Goal: Task Accomplishment & Management: Use online tool/utility

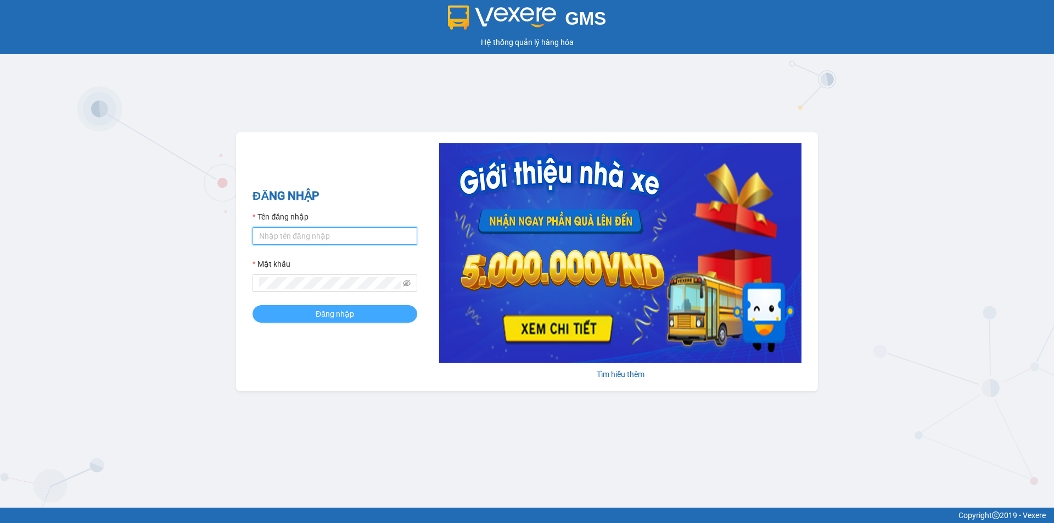
type input "duonglv_hhlc.saoviet"
click at [347, 321] on button "Đăng nhập" at bounding box center [334, 314] width 165 height 18
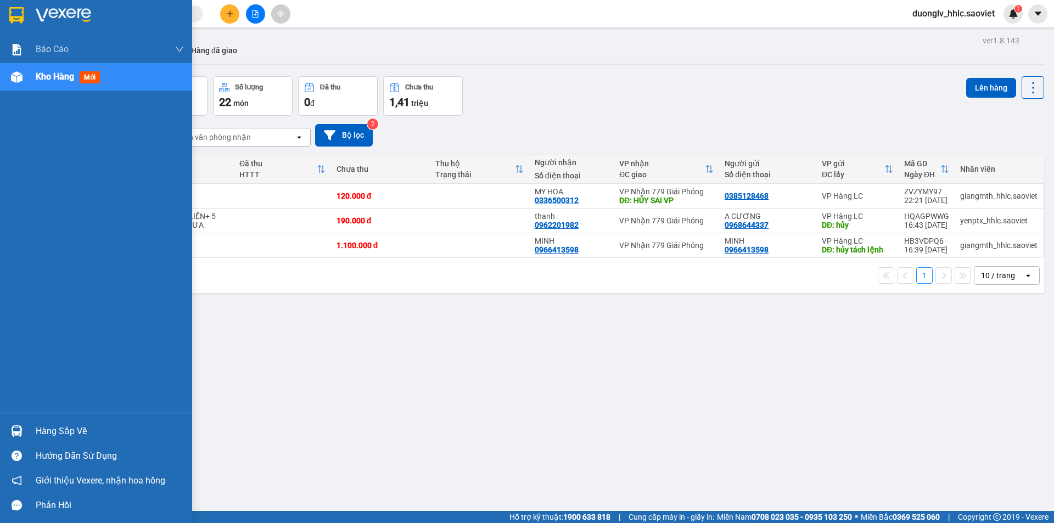
click at [44, 424] on div "Hàng sắp về" at bounding box center [110, 431] width 148 height 16
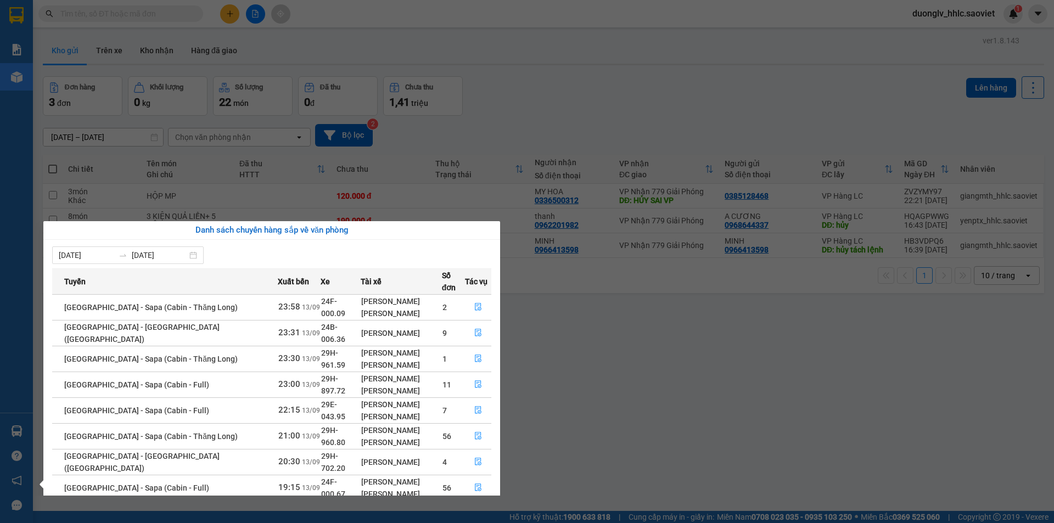
scroll to position [64, 0]
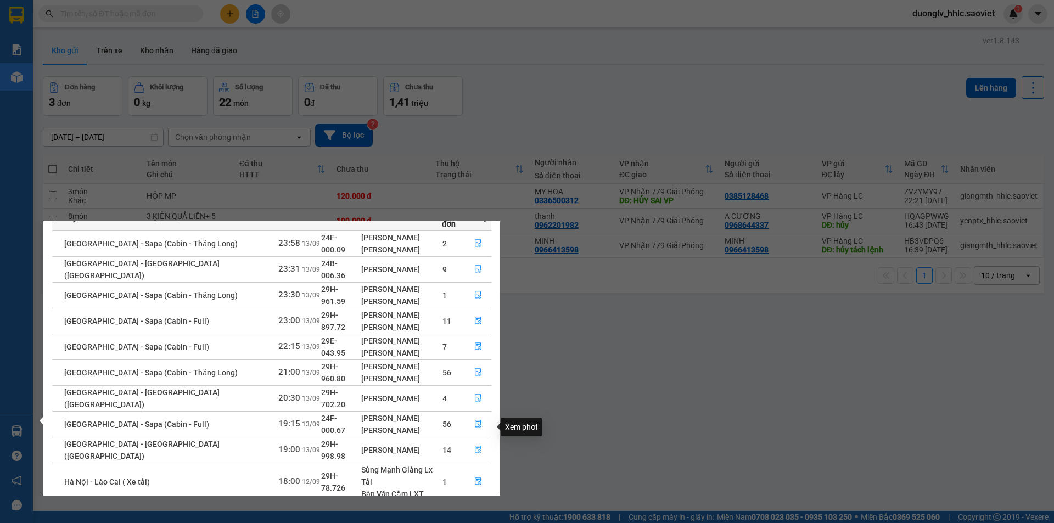
click at [480, 441] on button "button" at bounding box center [477, 450] width 25 height 18
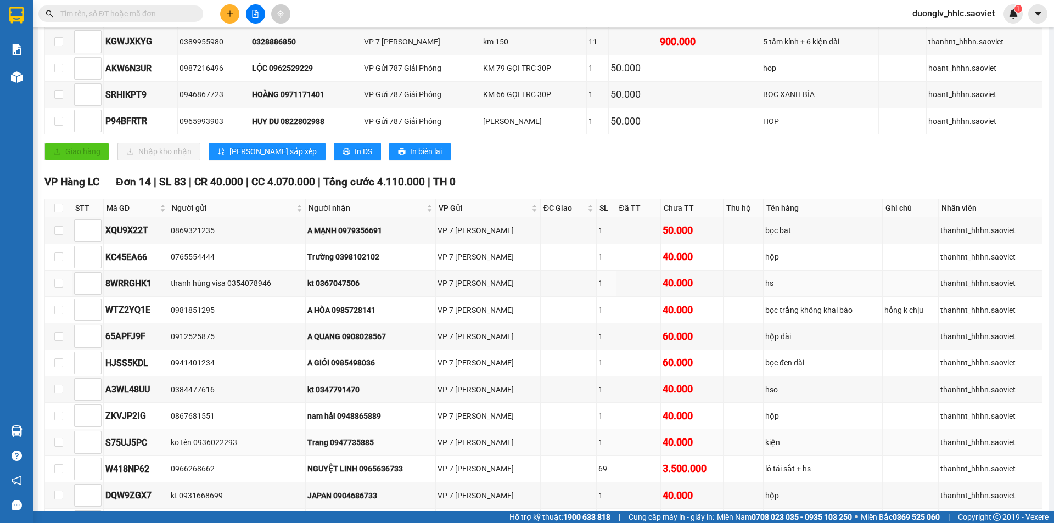
scroll to position [329, 0]
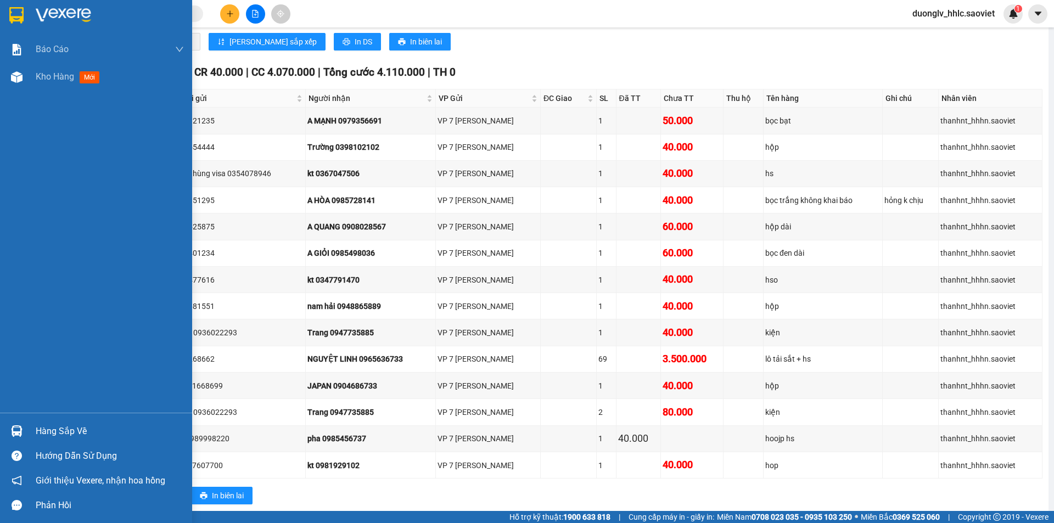
click at [59, 430] on div "Hàng sắp về" at bounding box center [110, 431] width 148 height 16
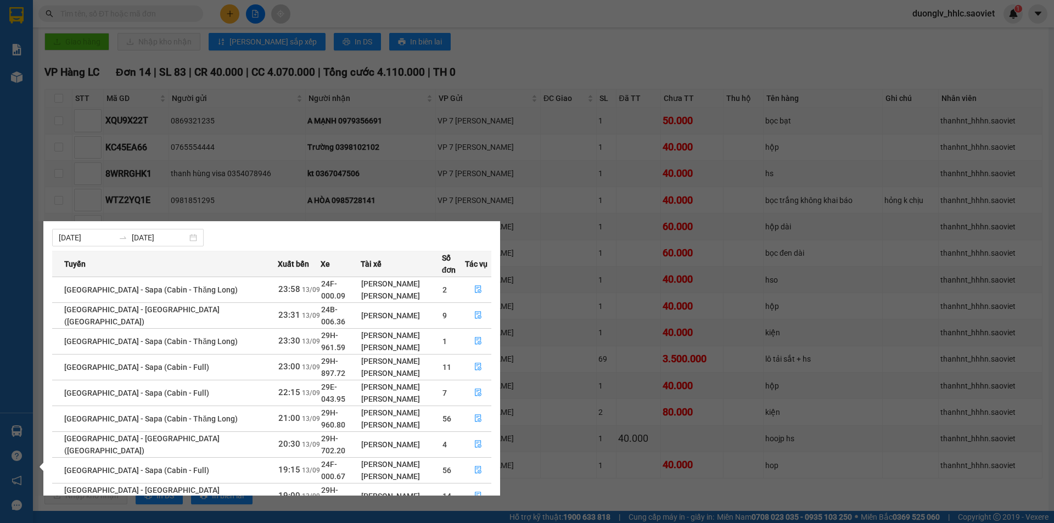
scroll to position [64, 0]
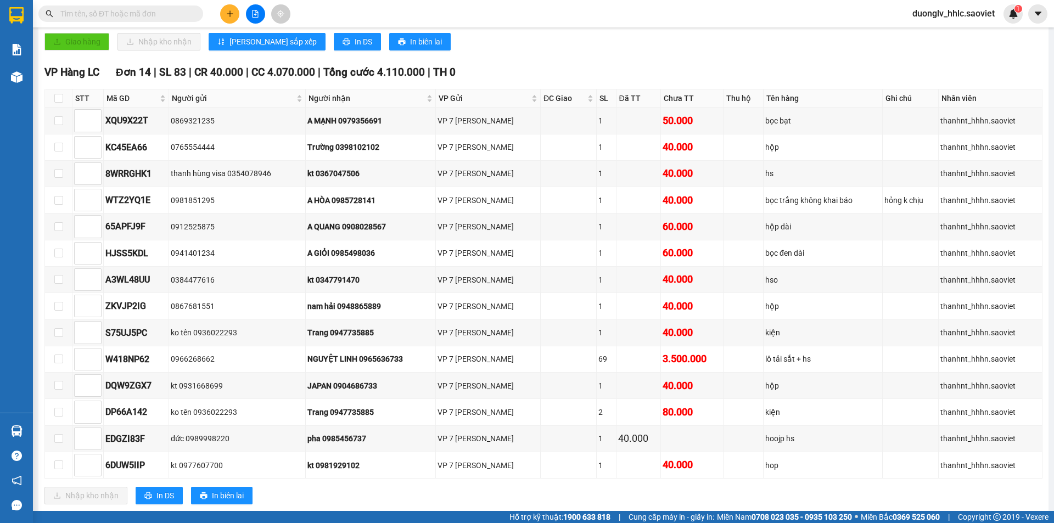
drag, startPoint x: 503, startPoint y: 44, endPoint x: 483, endPoint y: 60, distance: 25.8
click at [506, 45] on section "Kết quả tìm kiếm ( 0 ) Bộ lọc No Data duonglv_hhlc.saoviet 1 Báo cáo 5. Doanh t…" at bounding box center [527, 261] width 1054 height 523
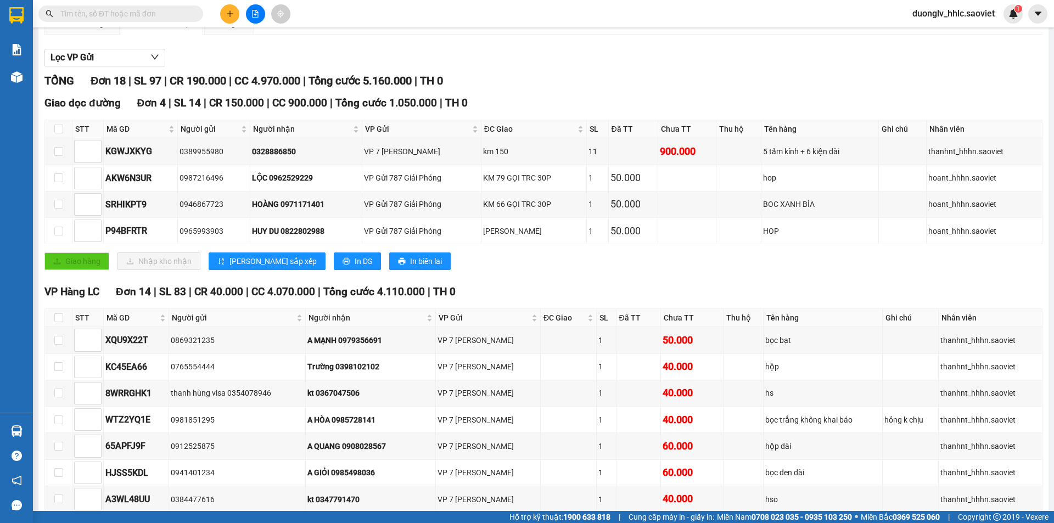
scroll to position [0, 0]
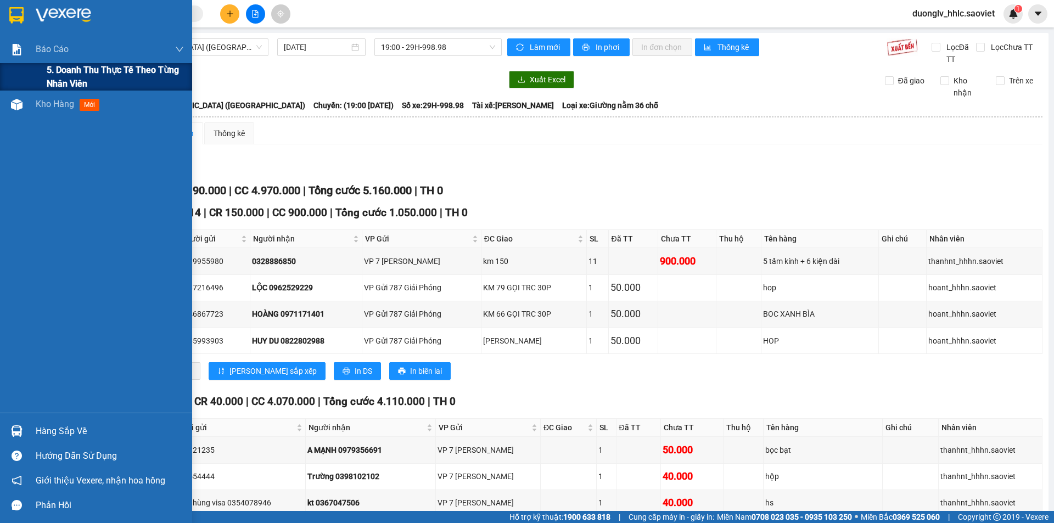
drag, startPoint x: 108, startPoint y: 77, endPoint x: 116, endPoint y: 79, distance: 8.4
click at [108, 77] on span "5. Doanh thu thực tế theo từng nhân viên" at bounding box center [115, 76] width 137 height 27
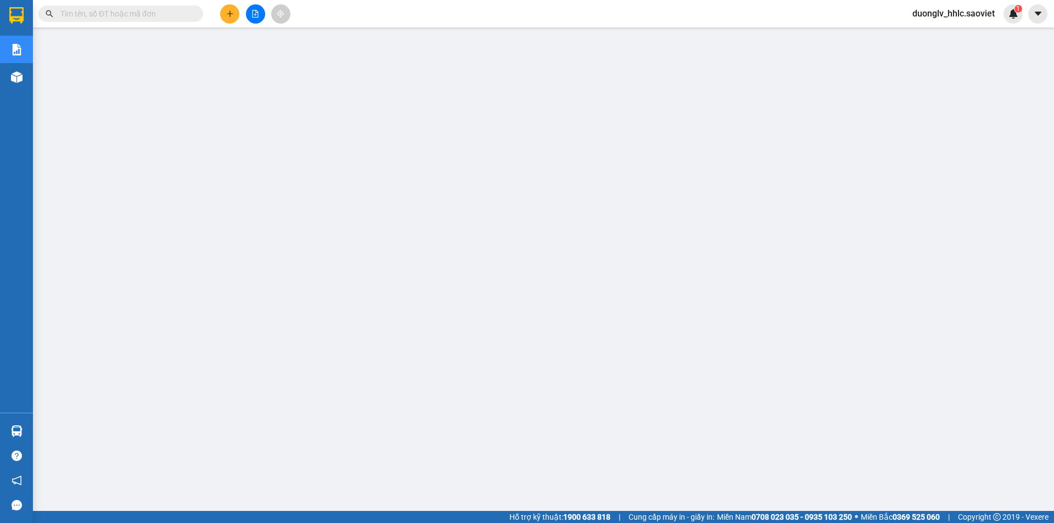
drag, startPoint x: 93, startPoint y: 6, endPoint x: 55, endPoint y: 15, distance: 39.5
drag, startPoint x: 55, startPoint y: 15, endPoint x: 93, endPoint y: 9, distance: 38.4
click at [93, 9] on input "text" at bounding box center [125, 14] width 130 height 12
paste input "MJKK99DD"
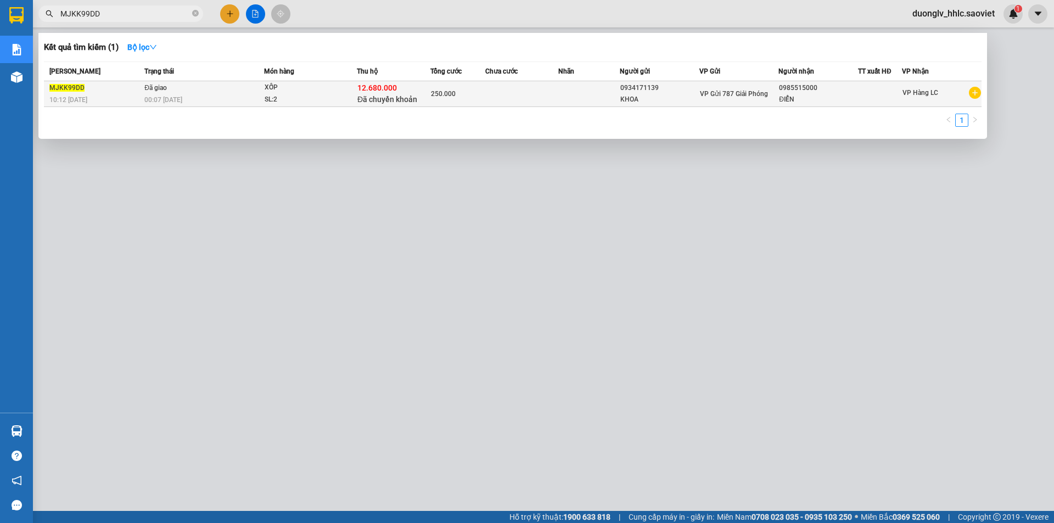
type input "MJKK99DD"
click at [487, 95] on td at bounding box center [522, 94] width 74 height 26
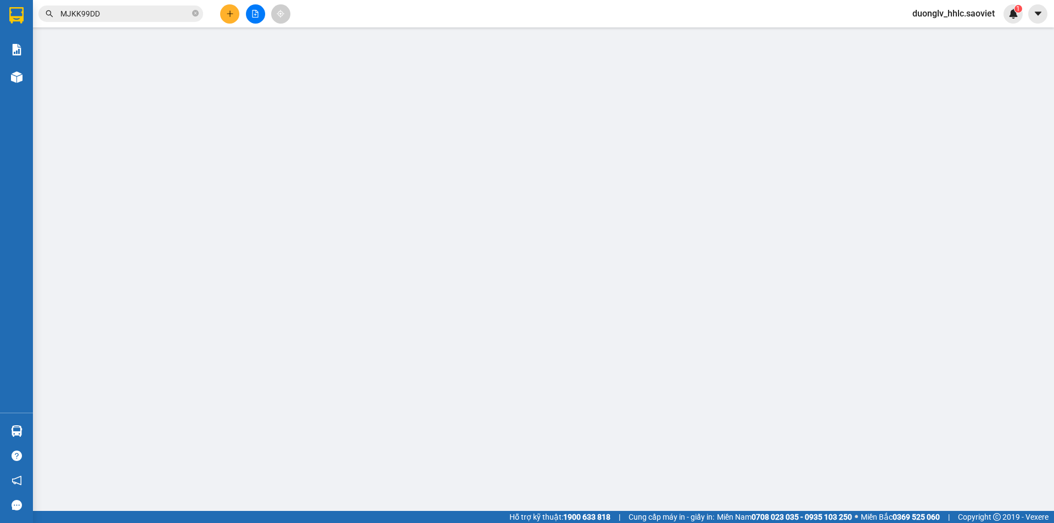
type input "0934171139"
type input "KHOA"
type input "0985515000"
type input "ĐIỂN"
type input "12.680.000"
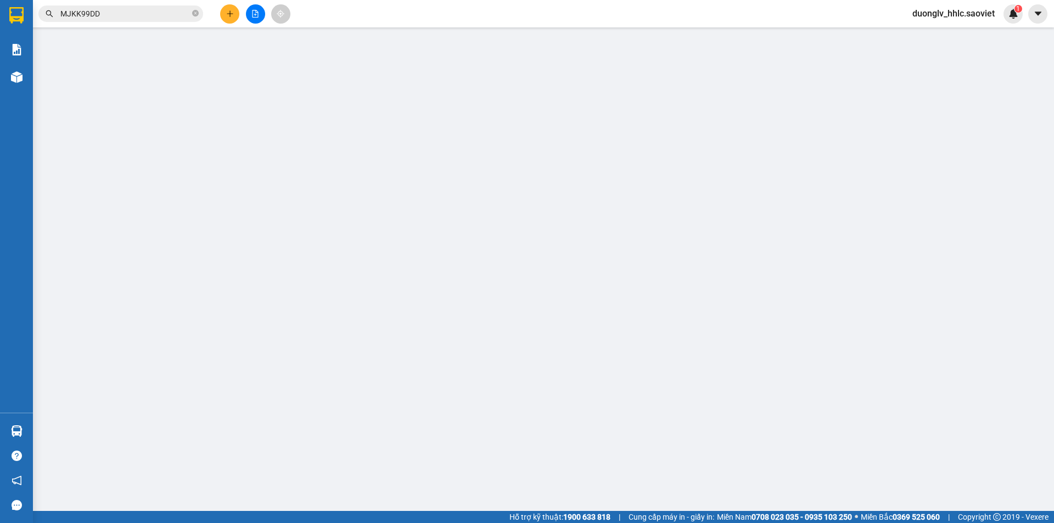
type input "70.000"
type input "250.000"
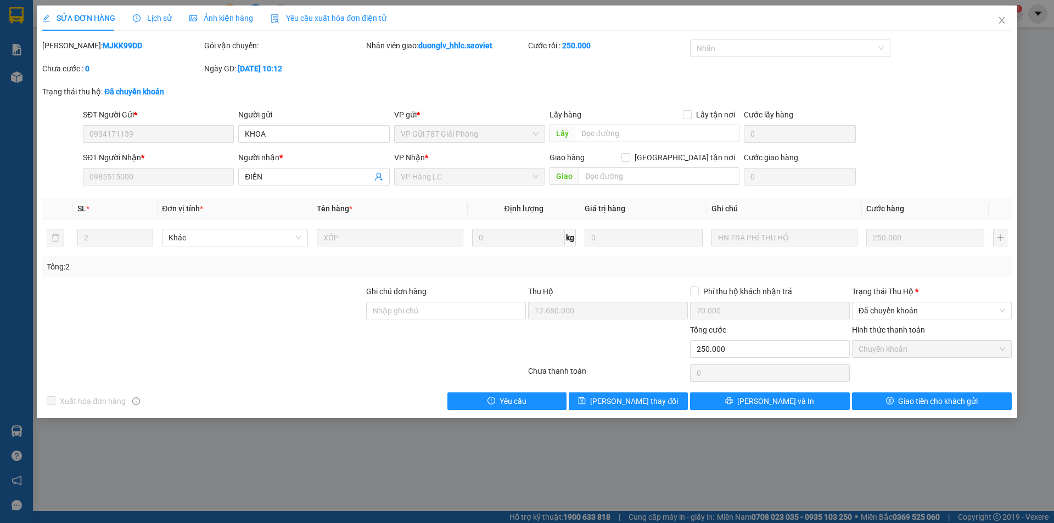
click at [103, 43] on b "MJKK99DD" at bounding box center [123, 45] width 40 height 9
click at [663, 308] on div "Ghi chú đơn hàng Thu Hộ 12.680.000 Phí thu hộ khách nhận trả 70.000 Trạng thái …" at bounding box center [527, 304] width 972 height 38
click at [642, 272] on div "Tổng: 2" at bounding box center [527, 267] width 961 height 12
click at [1007, 14] on span "Close" at bounding box center [1001, 20] width 31 height 31
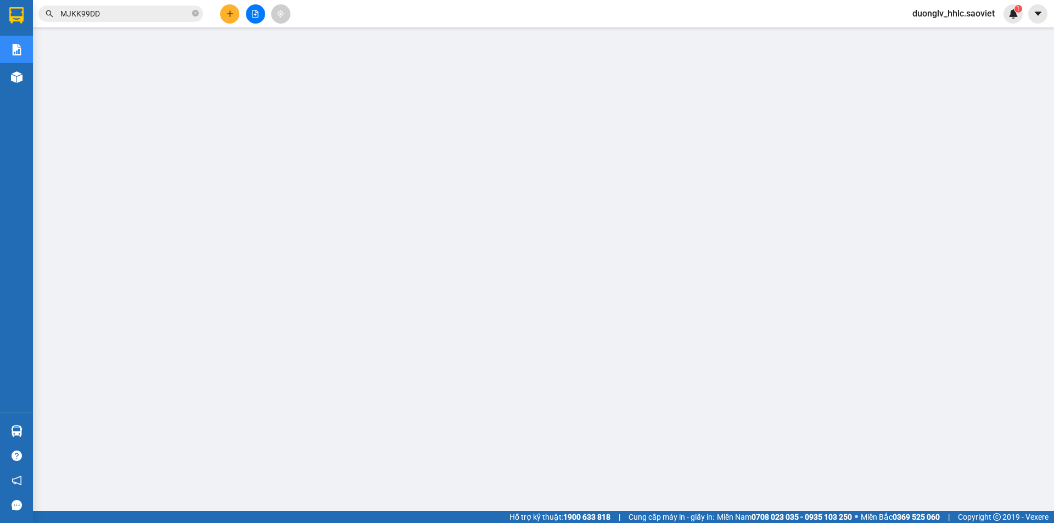
click at [93, 14] on input "MJKK99DD" at bounding box center [125, 14] width 130 height 12
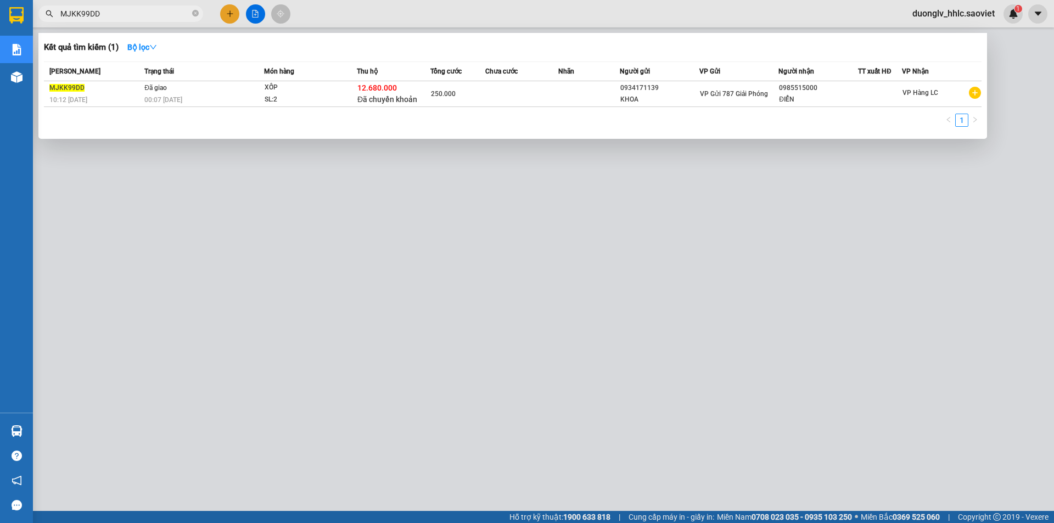
click at [93, 14] on input "MJKK99DD" at bounding box center [125, 14] width 130 height 12
paste input "SWLMIMQ3"
type input "SWLMIMQ3"
click at [261, 86] on td "Đã giao 00:10 [DATE]" at bounding box center [203, 94] width 122 height 26
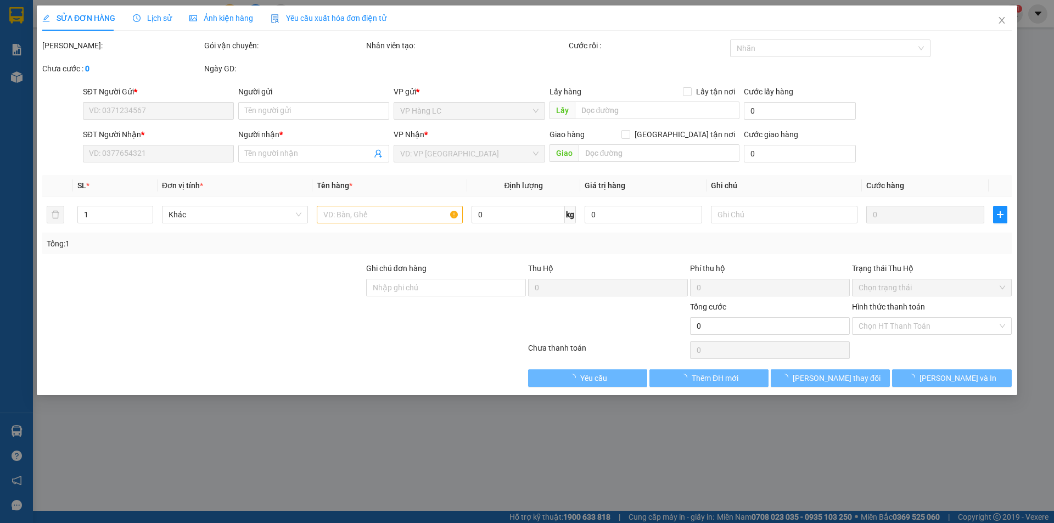
type input "0969830250"
type input "0945685113"
type input "Mẩy"
type input "3.240.000"
type input "30.000"
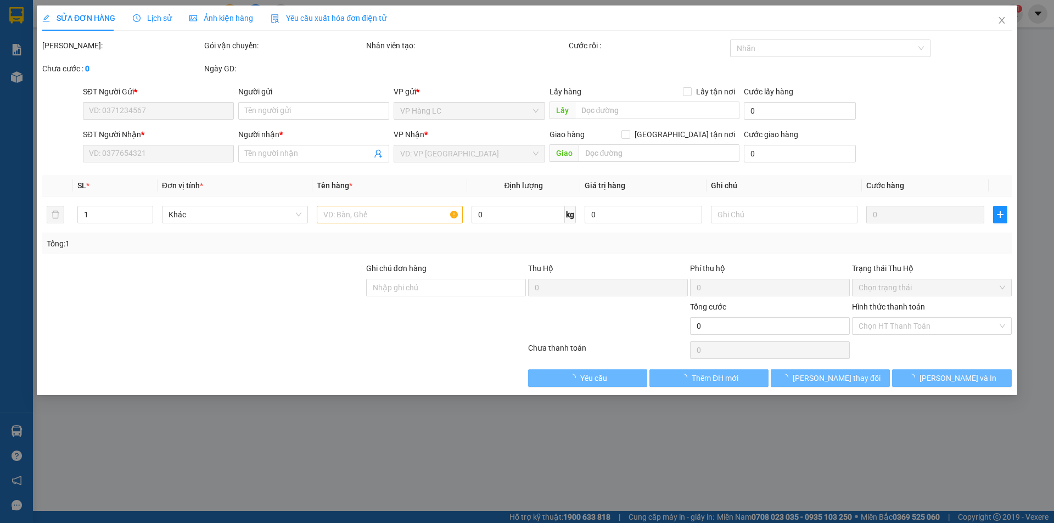
type input "50.000"
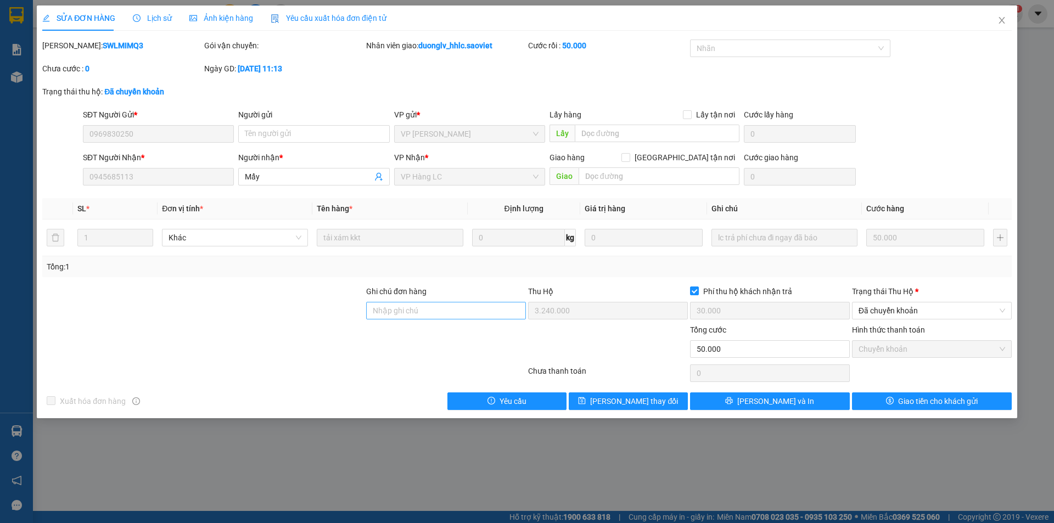
click at [498, 310] on div "Ghi chú đơn hàng Thu Hộ 3.240.000 Phí thu hộ khách nhận trả 30.000 Trạng thái T…" at bounding box center [527, 304] width 972 height 38
drag, startPoint x: 799, startPoint y: 270, endPoint x: 771, endPoint y: 298, distance: 39.6
click at [799, 271] on div "Tổng: 1" at bounding box center [527, 267] width 961 height 12
drag, startPoint x: 745, startPoint y: 320, endPoint x: 663, endPoint y: 319, distance: 82.3
click at [661, 320] on div "Ghi chú đơn hàng Thu Hộ 3.240.000 Phí thu hộ khách nhận trả 30.000 Trạng thái T…" at bounding box center [527, 304] width 972 height 38
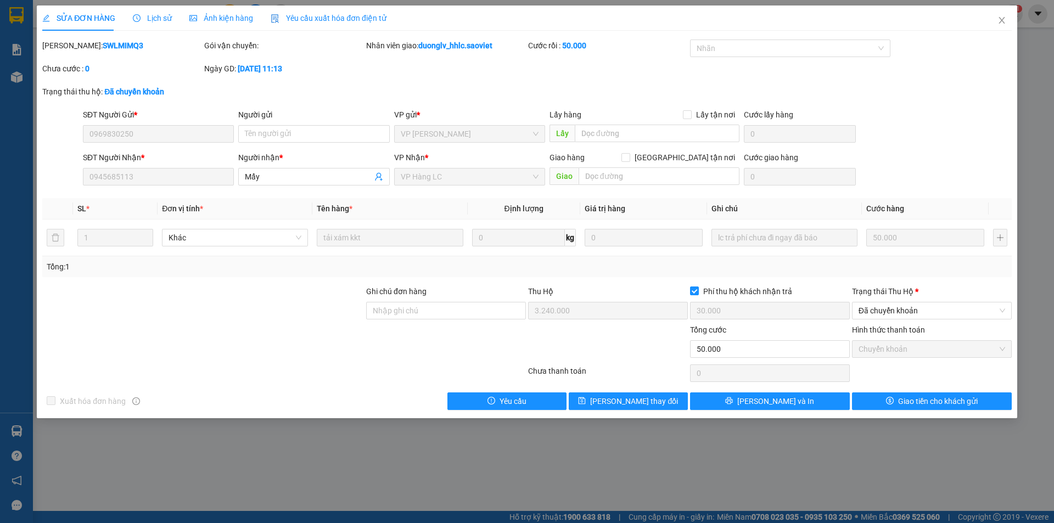
click at [68, 134] on div "SĐT Người Gửi * 0969830250 Người gửi Tên người gửi VP gửi * VP [PERSON_NAME] Lấ…" at bounding box center [527, 128] width 972 height 38
click at [1007, 24] on span "Close" at bounding box center [1001, 20] width 31 height 31
